Goal: Information Seeking & Learning: Learn about a topic

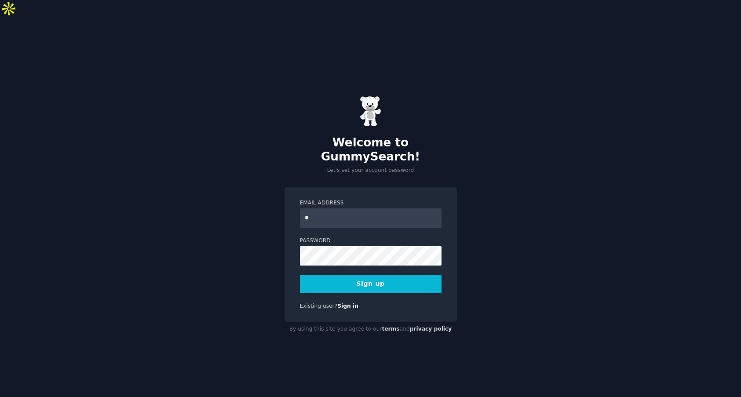
type input "**********"
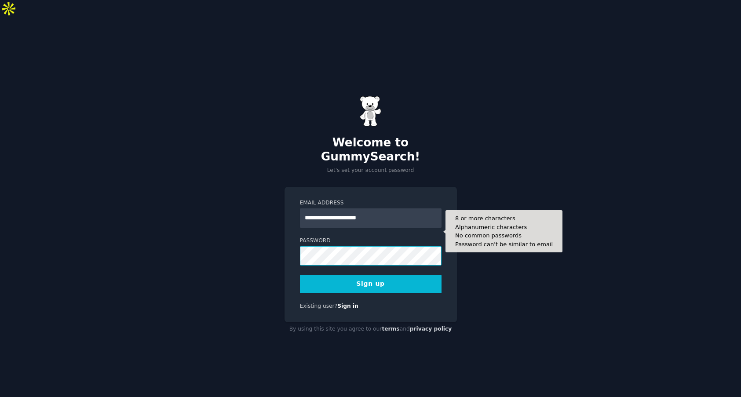
click at [300, 275] on button "Sign up" at bounding box center [371, 284] width 142 height 18
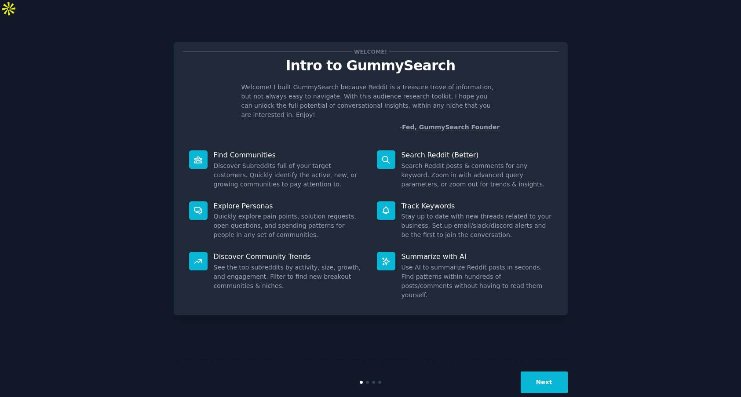
click at [551, 372] on button "Next" at bounding box center [544, 383] width 47 height 22
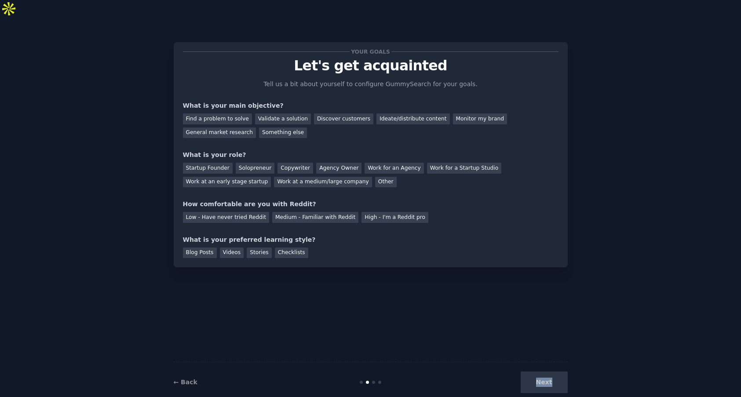
click at [551, 372] on div "Next" at bounding box center [501, 383] width 131 height 22
click at [460, 314] on div "Your goals Let's get acquainted Tell us a bit about yourself to configure Gummy…" at bounding box center [371, 216] width 394 height 372
click at [326, 212] on div "Medium - Familiar with Reddit" at bounding box center [315, 217] width 86 height 11
click at [340, 114] on div "Find a problem to solve Validate a solution Discover customers Ideate/distribut…" at bounding box center [371, 124] width 376 height 28
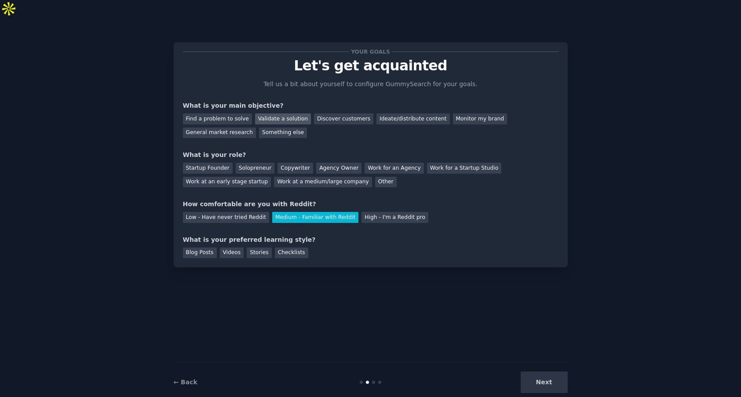
click at [270, 113] on div "Validate a solution" at bounding box center [283, 118] width 56 height 11
click at [217, 113] on div "Find a problem to solve" at bounding box center [217, 118] width 69 height 11
click at [218, 128] on div "General market research" at bounding box center [219, 133] width 73 height 11
click at [230, 113] on div "Find a problem to solve" at bounding box center [217, 118] width 69 height 11
click at [240, 163] on div "Solopreneur" at bounding box center [255, 168] width 39 height 11
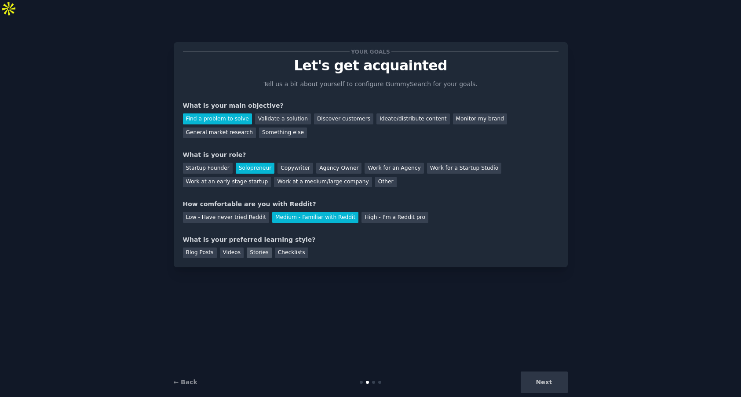
click at [258, 248] on div "Stories" at bounding box center [259, 253] width 25 height 11
click at [548, 372] on button "Next" at bounding box center [544, 383] width 47 height 22
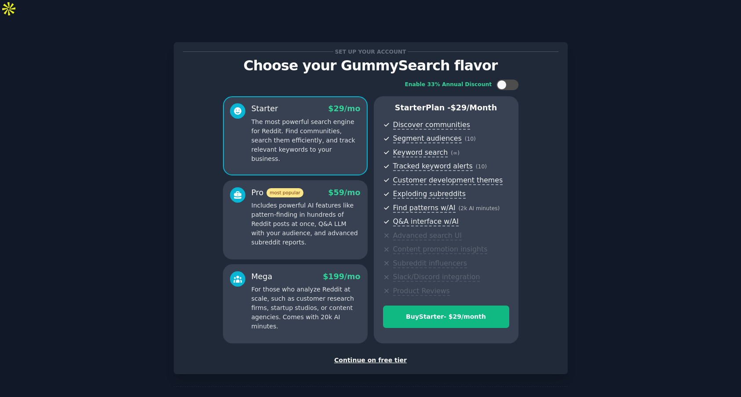
click at [372, 356] on div "Continue on free tier" at bounding box center [371, 360] width 376 height 9
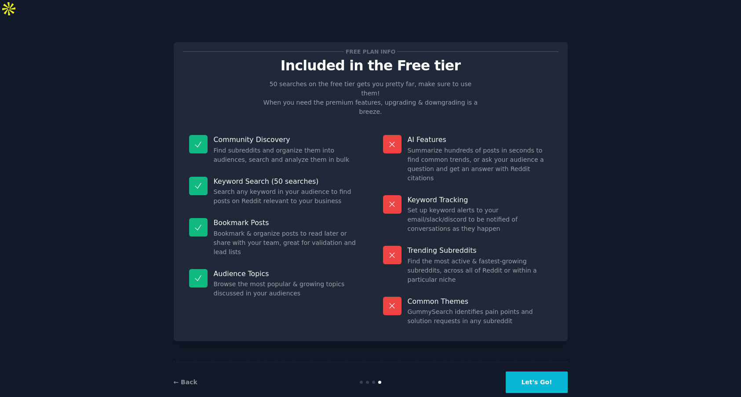
click at [537, 372] on button "Let's Go!" at bounding box center [537, 383] width 62 height 22
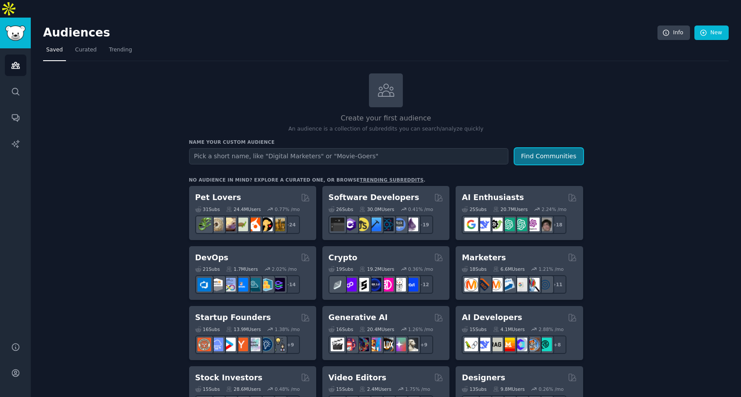
click at [553, 148] on button "Find Communities" at bounding box center [549, 156] width 69 height 16
click at [92, 46] on span "Curated" at bounding box center [86, 50] width 22 height 8
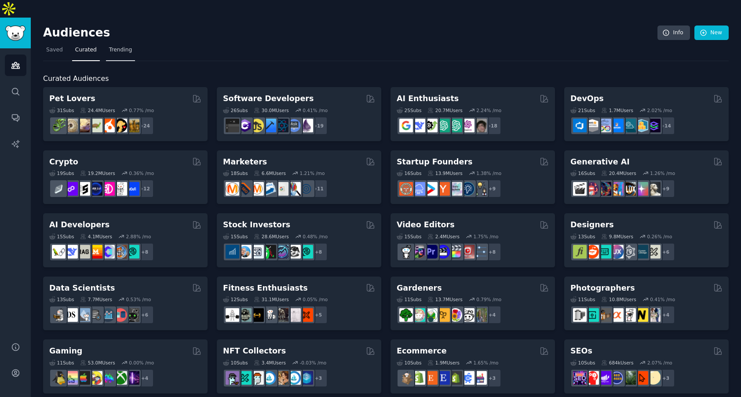
click at [115, 46] on span "Trending" at bounding box center [120, 50] width 23 height 8
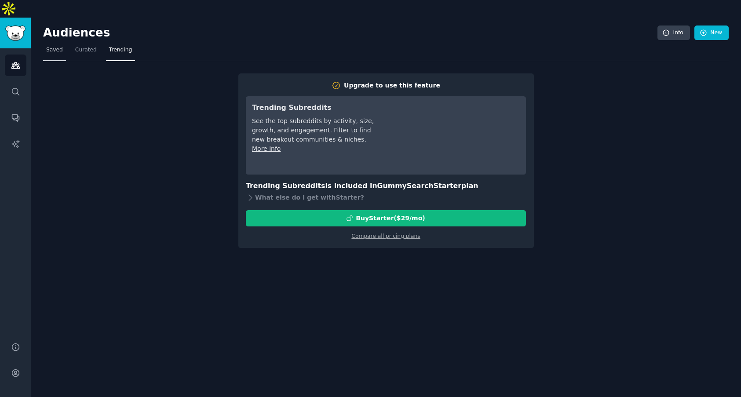
click at [59, 46] on span "Saved" at bounding box center [54, 50] width 17 height 8
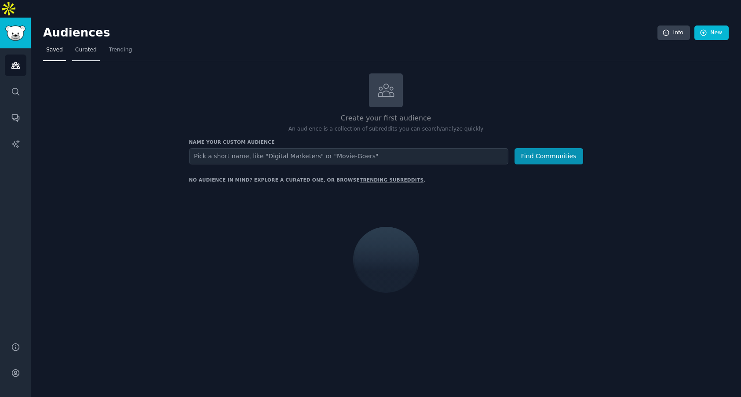
click at [82, 46] on span "Curated" at bounding box center [86, 50] width 22 height 8
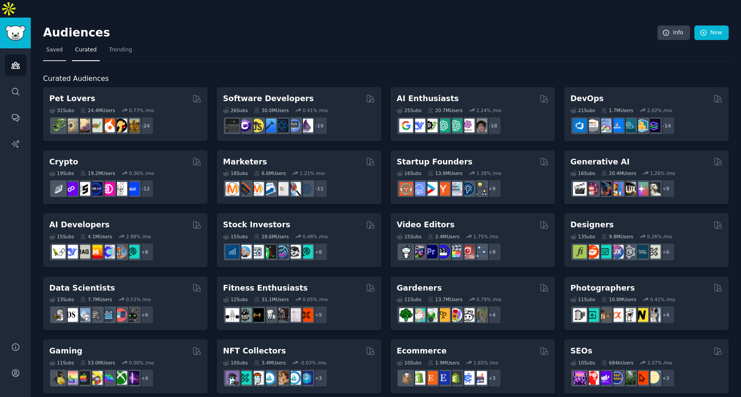
click at [49, 46] on span "Saved" at bounding box center [54, 50] width 17 height 8
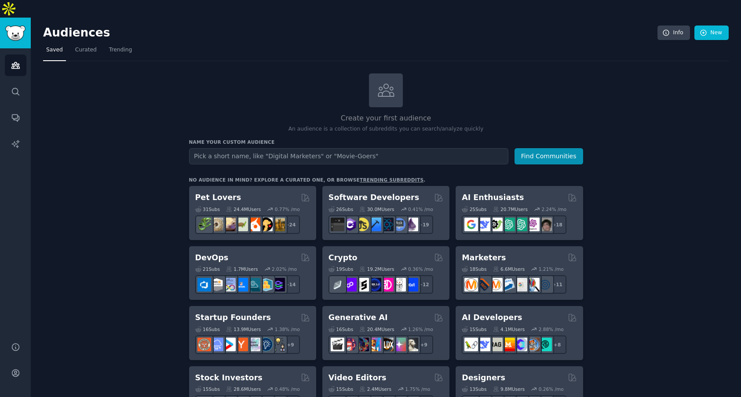
click at [360, 177] on link "trending subreddits" at bounding box center [392, 179] width 64 height 5
type input "musicians"
click at [515, 148] on button "Find Communities" at bounding box center [549, 156] width 69 height 16
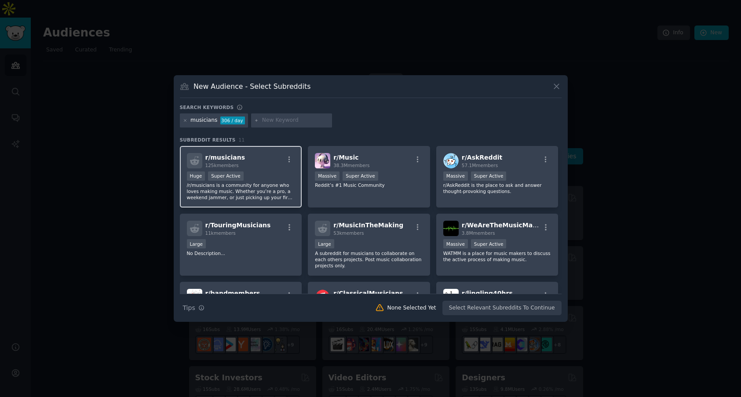
scroll to position [142, 0]
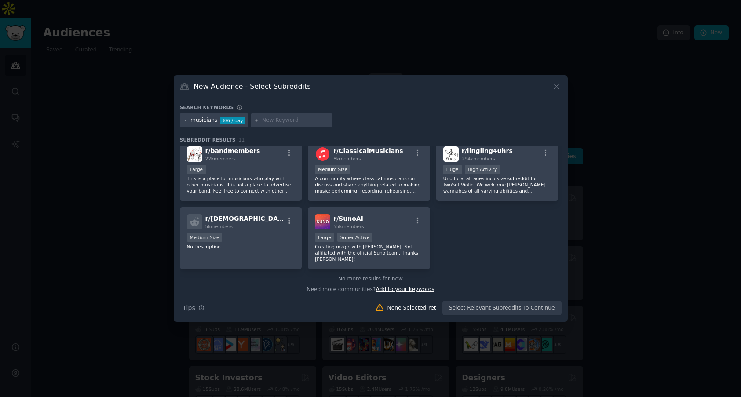
click at [393, 286] on span "Add to your keywords" at bounding box center [405, 289] width 58 height 6
click at [557, 89] on icon at bounding box center [556, 86] width 9 height 9
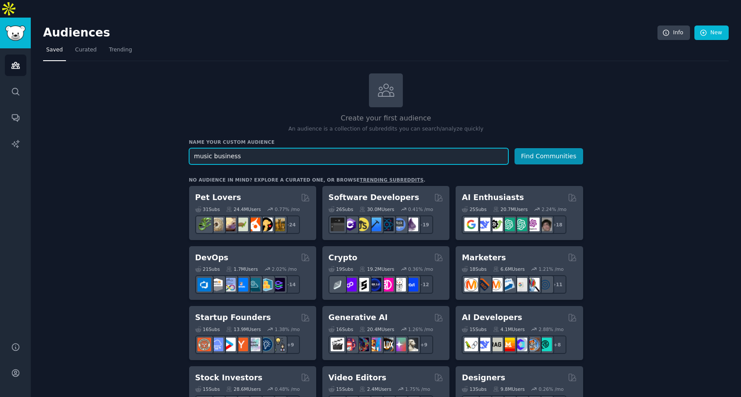
type input "music business"
click at [515, 148] on button "Find Communities" at bounding box center [549, 156] width 69 height 16
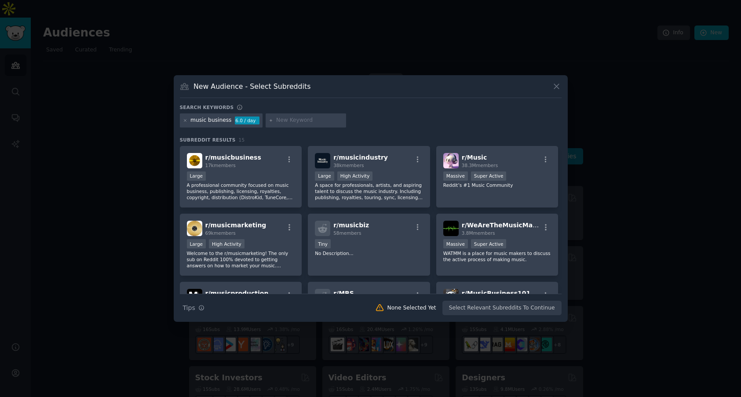
click at [253, 172] on div "Large" at bounding box center [241, 177] width 108 height 11
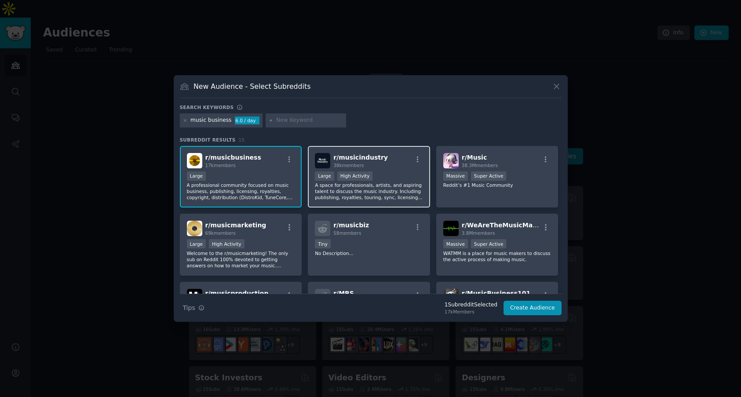
click at [374, 168] on div "r/ musicindustry 38k members Large High Activity A space for professionals, art…" at bounding box center [369, 177] width 122 height 62
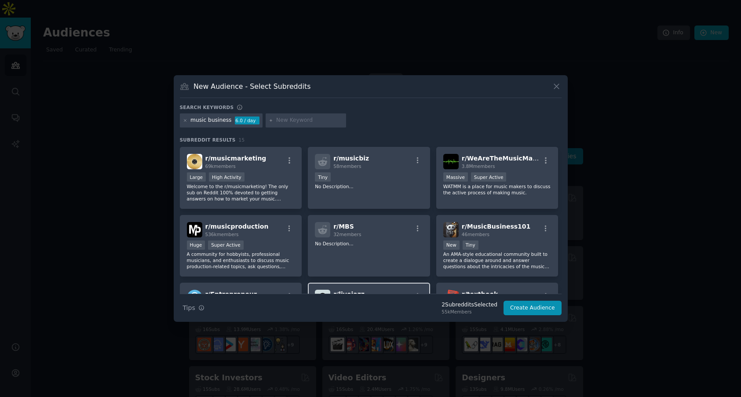
scroll to position [74, 0]
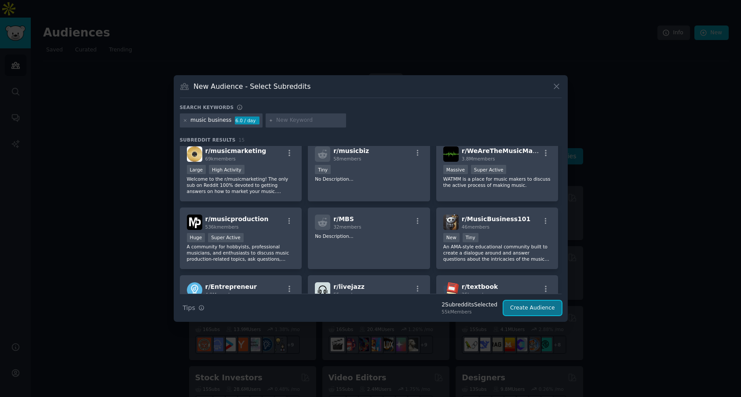
click at [526, 305] on button "Create Audience" at bounding box center [533, 308] width 58 height 15
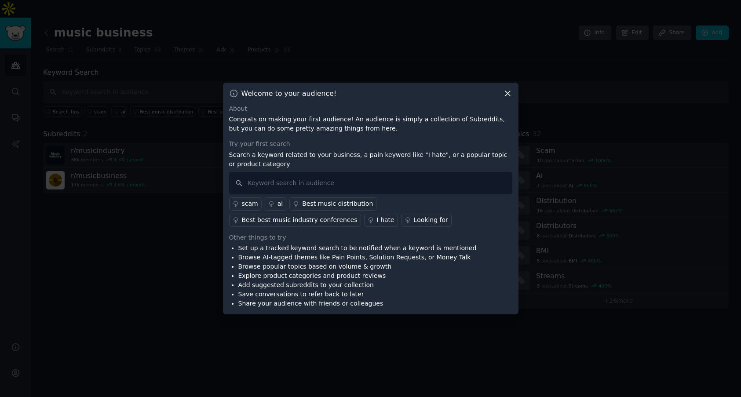
click at [508, 91] on icon at bounding box center [507, 93] width 9 height 9
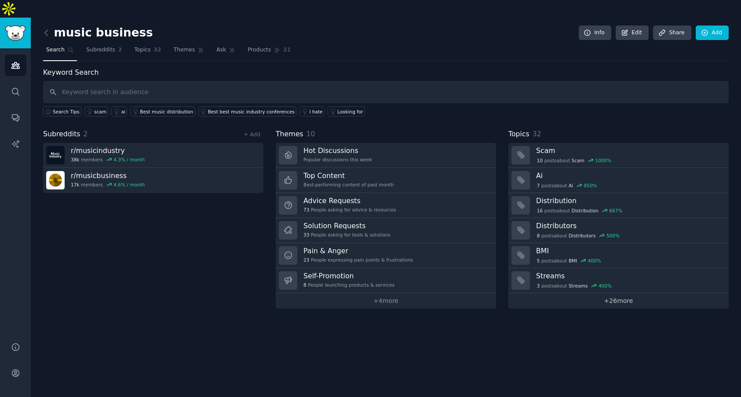
click at [611, 293] on link "+ 26 more" at bounding box center [618, 300] width 220 height 15
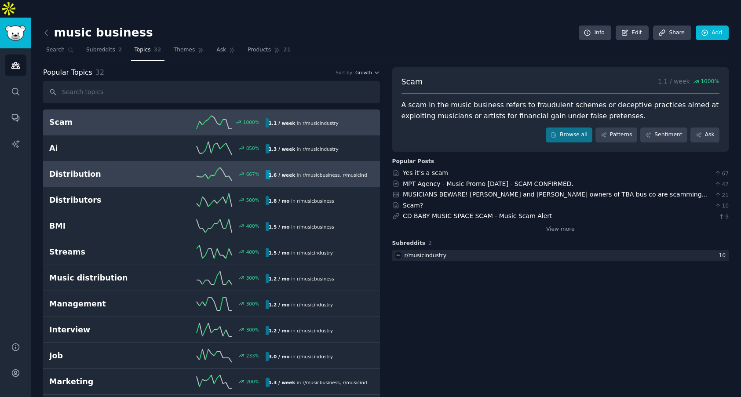
click at [76, 168] on div "Distribution 667 % 1.6 / week in r/ musicbusiness , r/ musicindustry" at bounding box center [211, 174] width 325 height 13
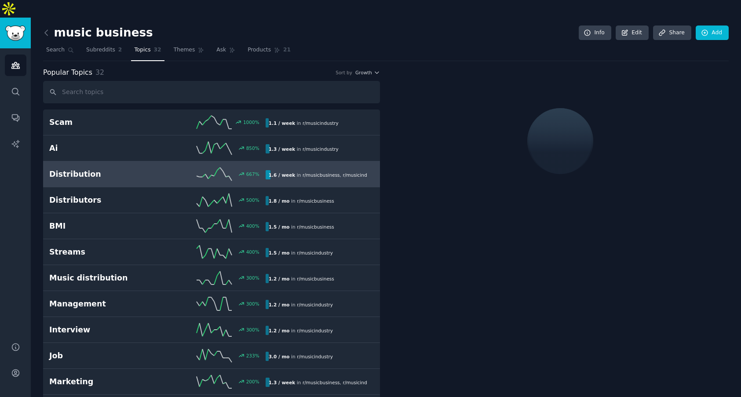
click at [76, 168] on div "Distribution 667 % 1.6 / week in r/ musicbusiness , r/ musicindustry" at bounding box center [211, 174] width 325 height 13
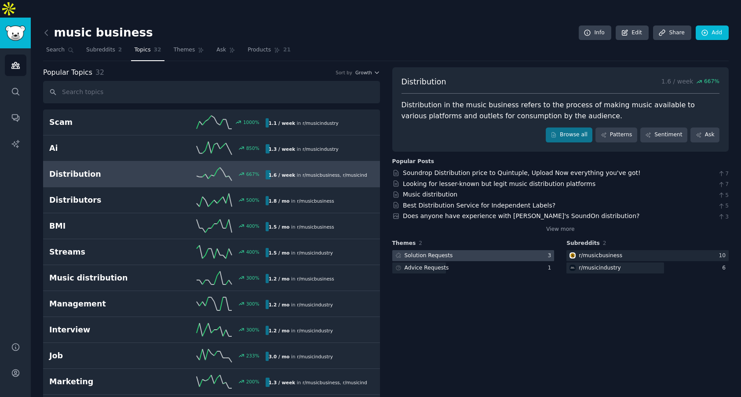
click at [431, 252] on div "Solution Requests" at bounding box center [429, 256] width 48 height 8
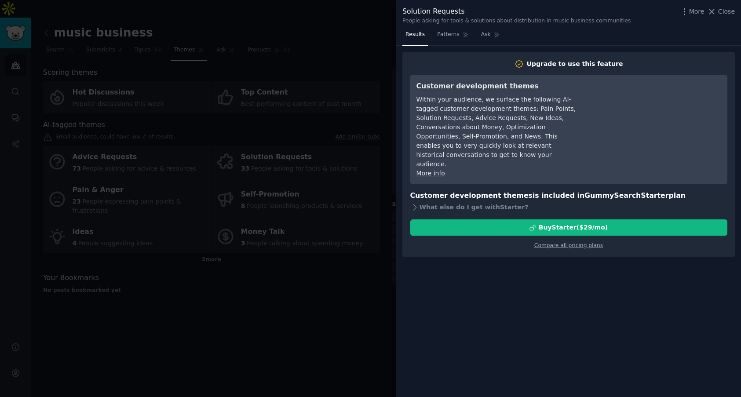
click at [366, 101] on div at bounding box center [370, 198] width 741 height 397
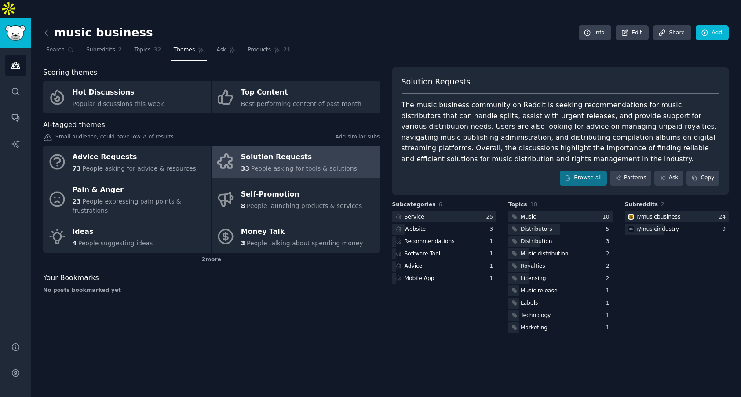
click at [252, 165] on span "People asking for tools & solutions" at bounding box center [304, 168] width 106 height 7
click at [587, 171] on link "Browse all" at bounding box center [583, 178] width 47 height 15
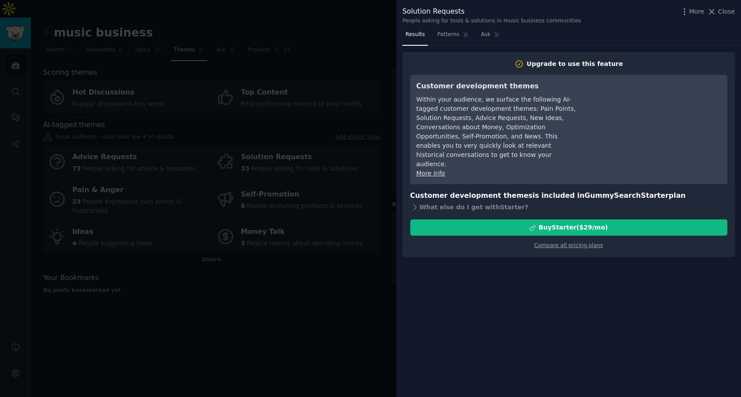
click at [361, 180] on div at bounding box center [370, 198] width 741 height 397
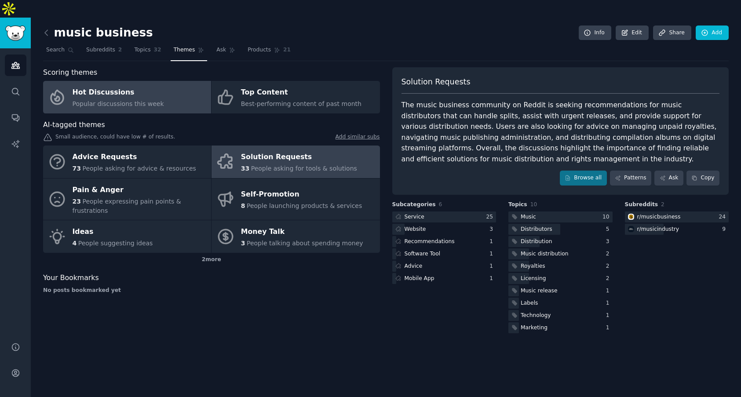
click at [176, 83] on link "Hot Discussions Popular discussions this week" at bounding box center [127, 97] width 168 height 33
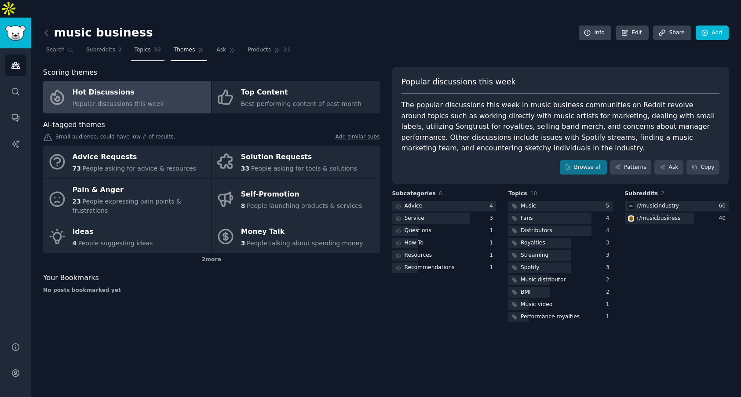
click at [150, 46] on span "Topics" at bounding box center [142, 50] width 16 height 8
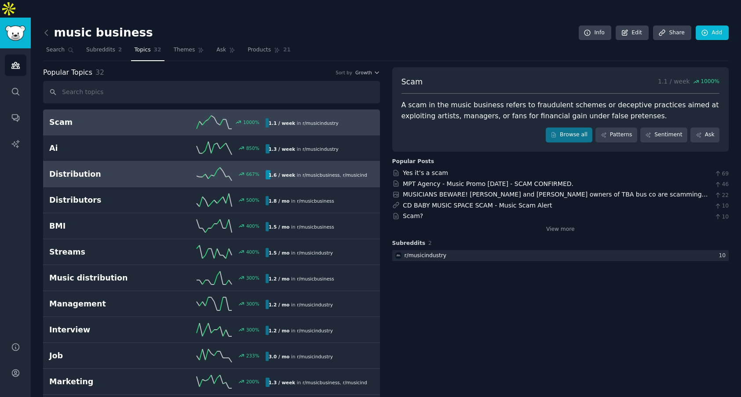
click at [113, 169] on h2 "Distribution" at bounding box center [103, 174] width 108 height 11
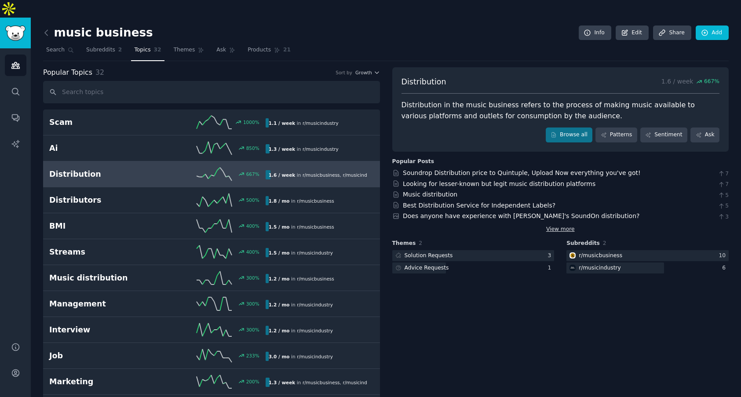
click at [557, 226] on link "View more" at bounding box center [560, 230] width 29 height 8
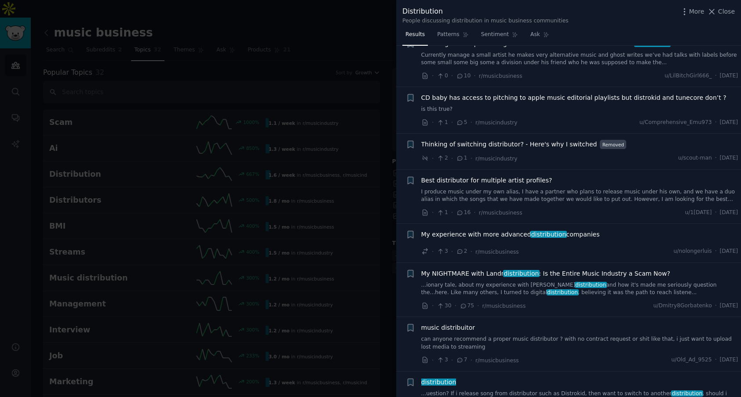
scroll to position [298, 0]
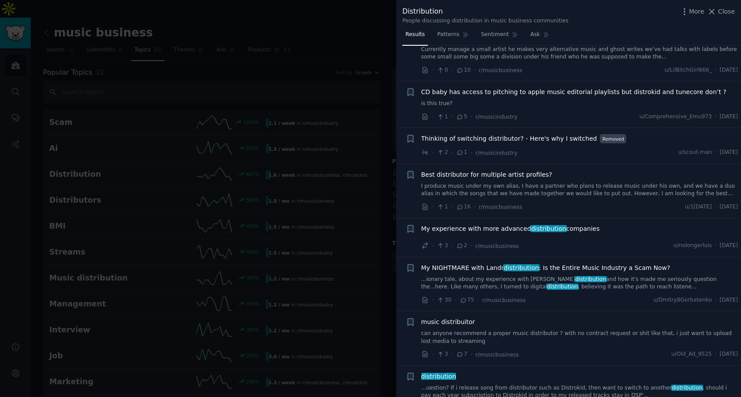
click at [467, 263] on span "My NIGHTMARE with Landr distribution : Is the Entire Music Industry a Scam Now?" at bounding box center [545, 267] width 249 height 9
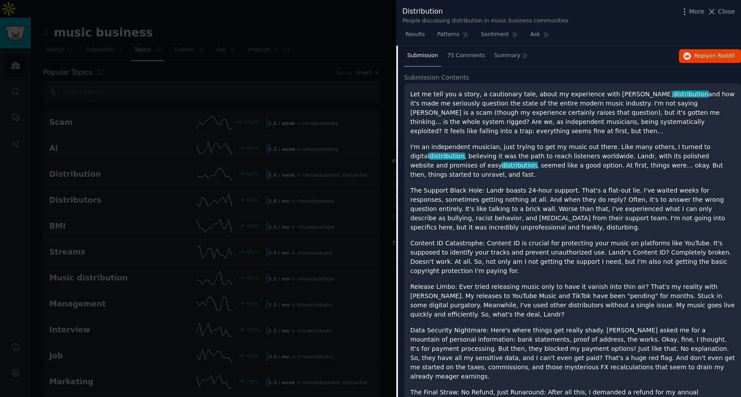
scroll to position [564, 0]
click at [197, 141] on div at bounding box center [370, 198] width 741 height 397
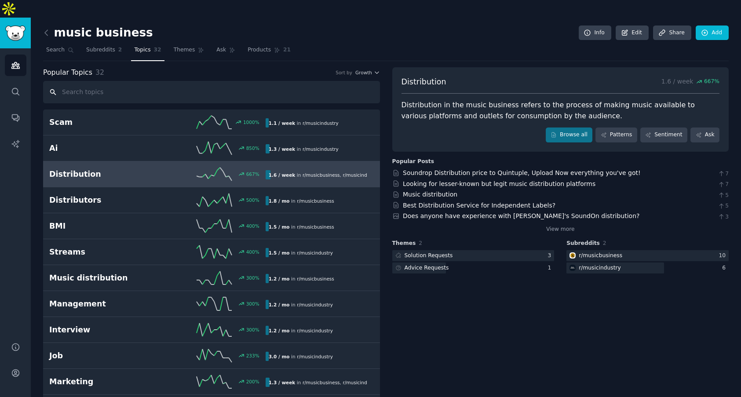
click at [84, 81] on input "text" at bounding box center [211, 92] width 337 height 22
paste input "Sync deals"
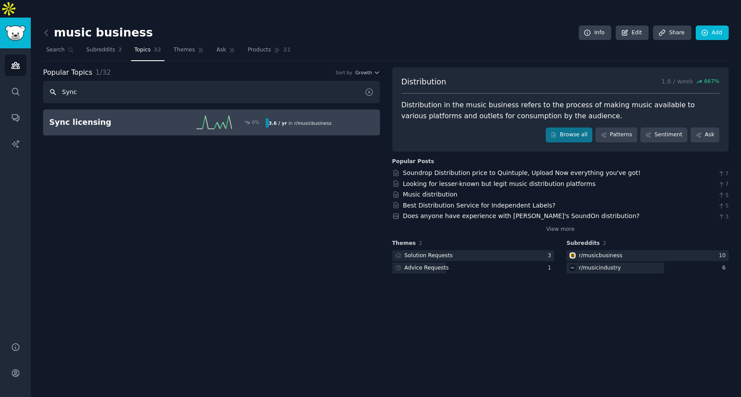
type input "Sync"
click at [93, 117] on h2 "Sync licensing" at bounding box center [103, 122] width 108 height 11
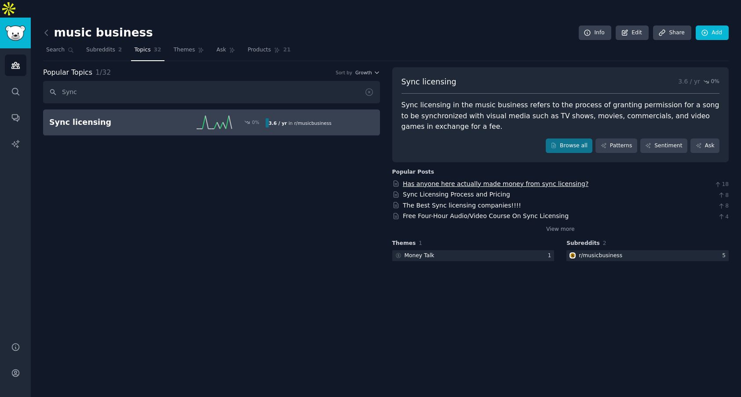
click at [466, 180] on link "Has anyone here actually made money from sync licensing?" at bounding box center [496, 183] width 186 height 7
